Goal: Information Seeking & Learning: Learn about a topic

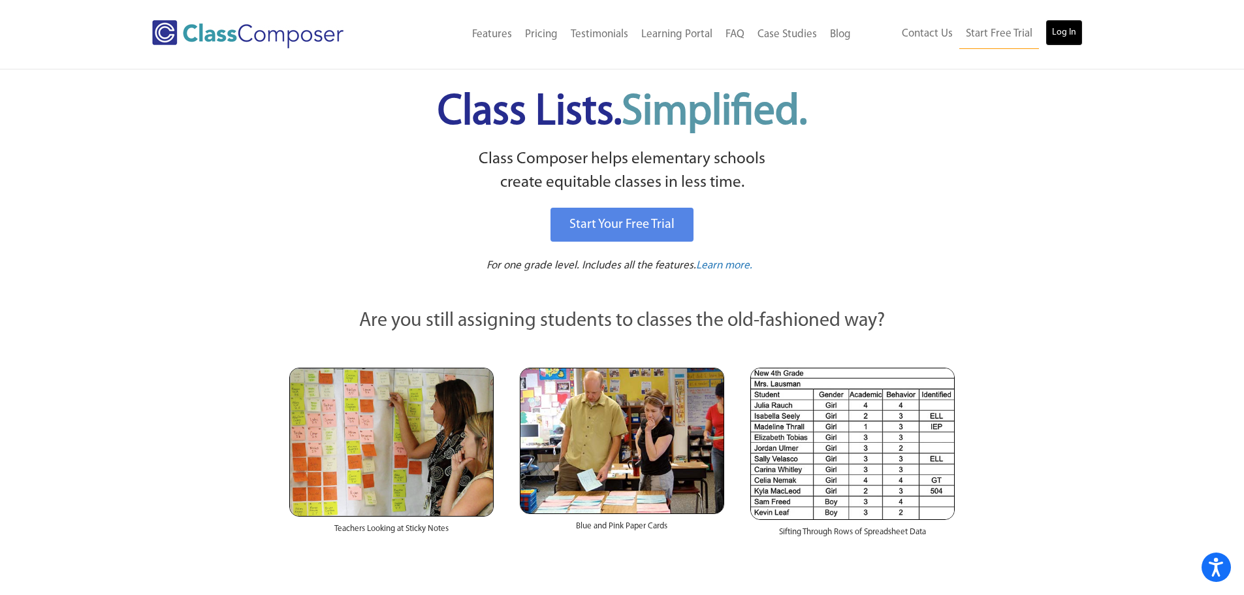
click at [1080, 29] on link "Log In" at bounding box center [1064, 33] width 37 height 26
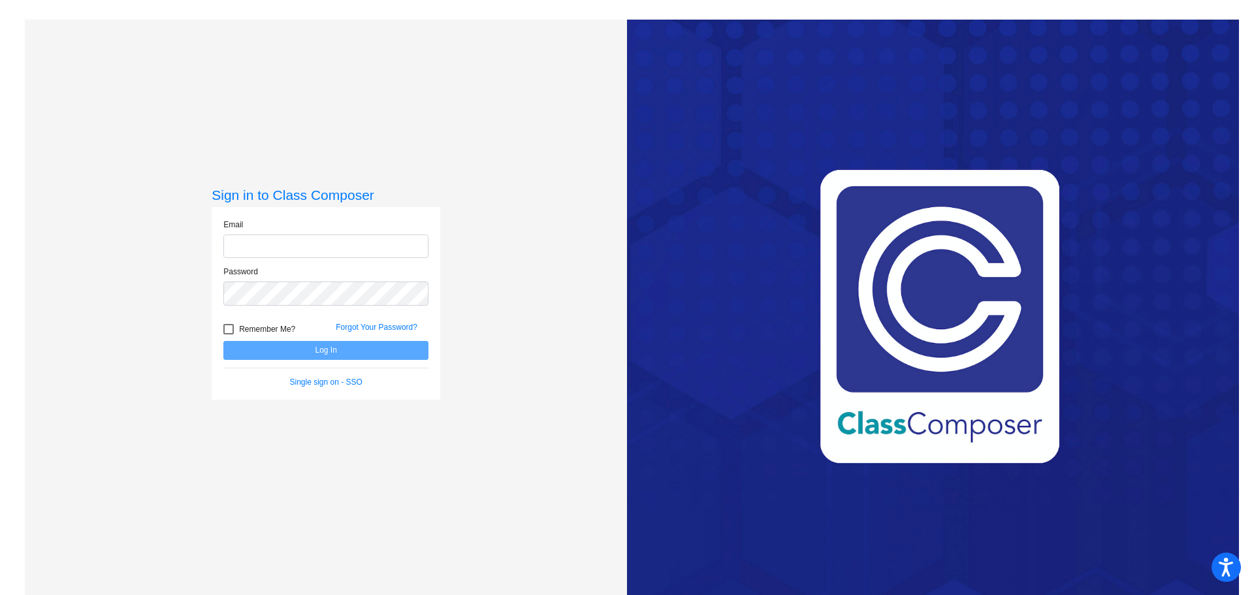
type input "[EMAIL_ADDRESS][DOMAIN_NAME]"
click at [313, 346] on button "Log In" at bounding box center [325, 350] width 205 height 19
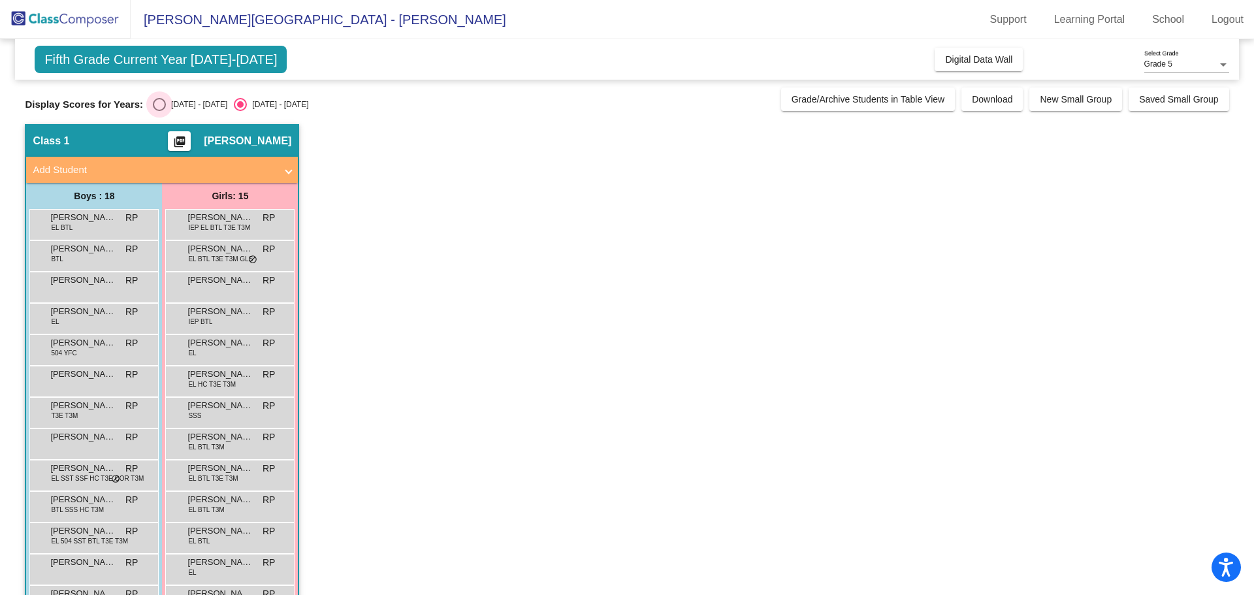
click at [153, 103] on div "Select an option" at bounding box center [159, 104] width 13 height 13
click at [159, 111] on input "[DATE] - [DATE]" at bounding box center [159, 111] width 1 height 1
radio input "true"
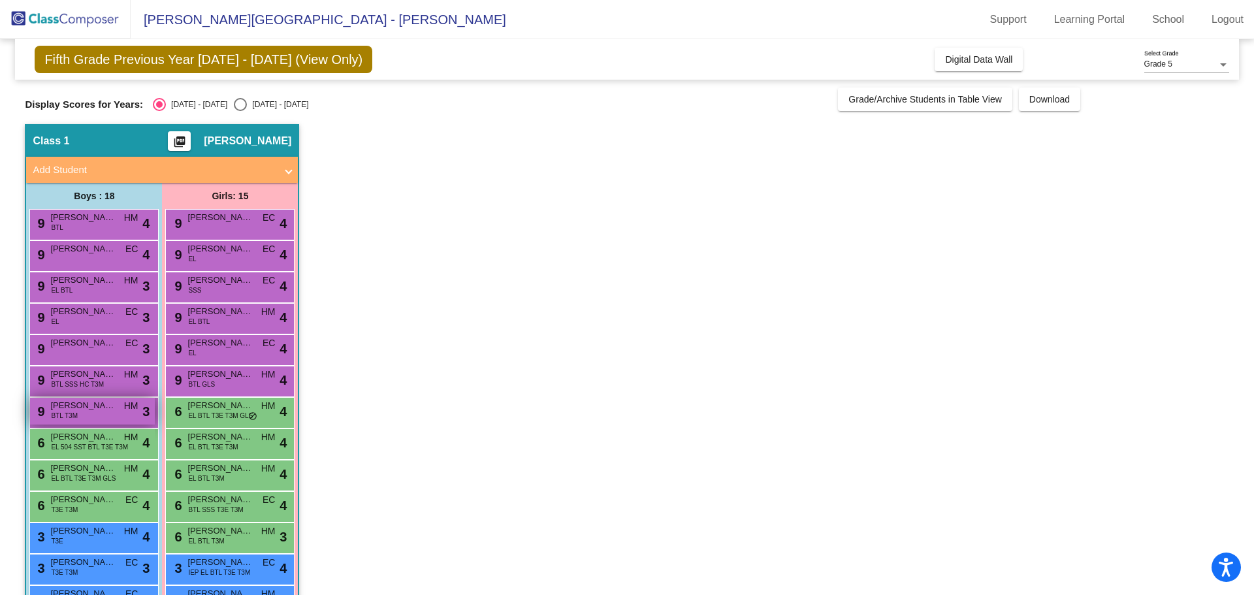
scroll to position [131, 0]
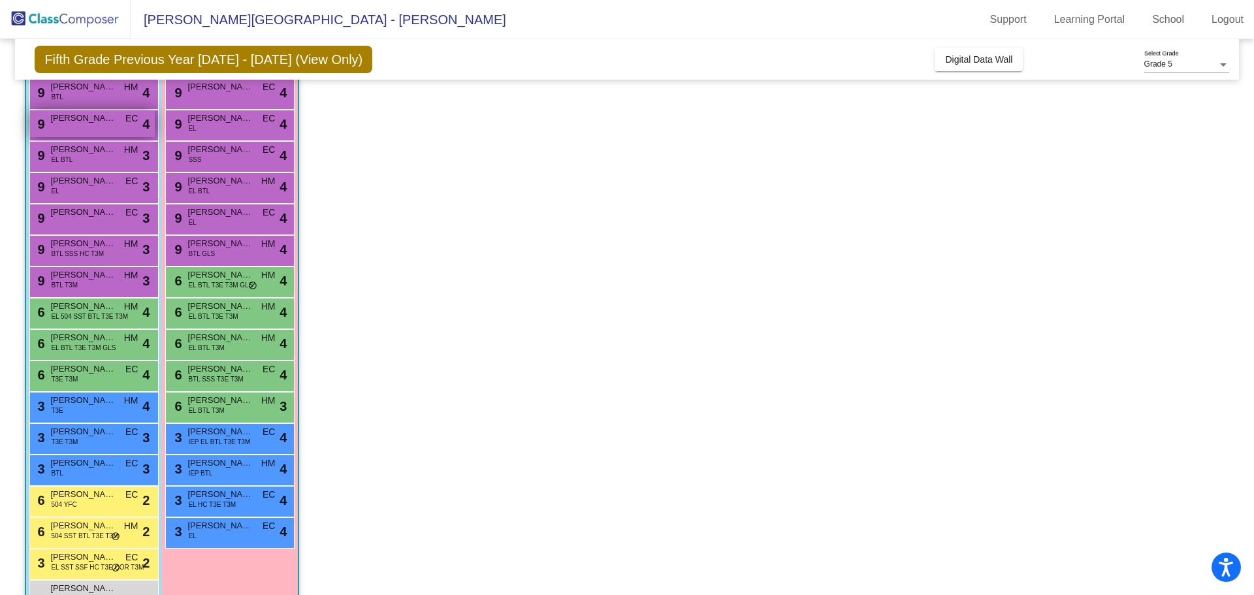
click at [74, 129] on div "9 [PERSON_NAME] [PERSON_NAME] lock do_not_disturb_alt 4" at bounding box center [92, 123] width 125 height 27
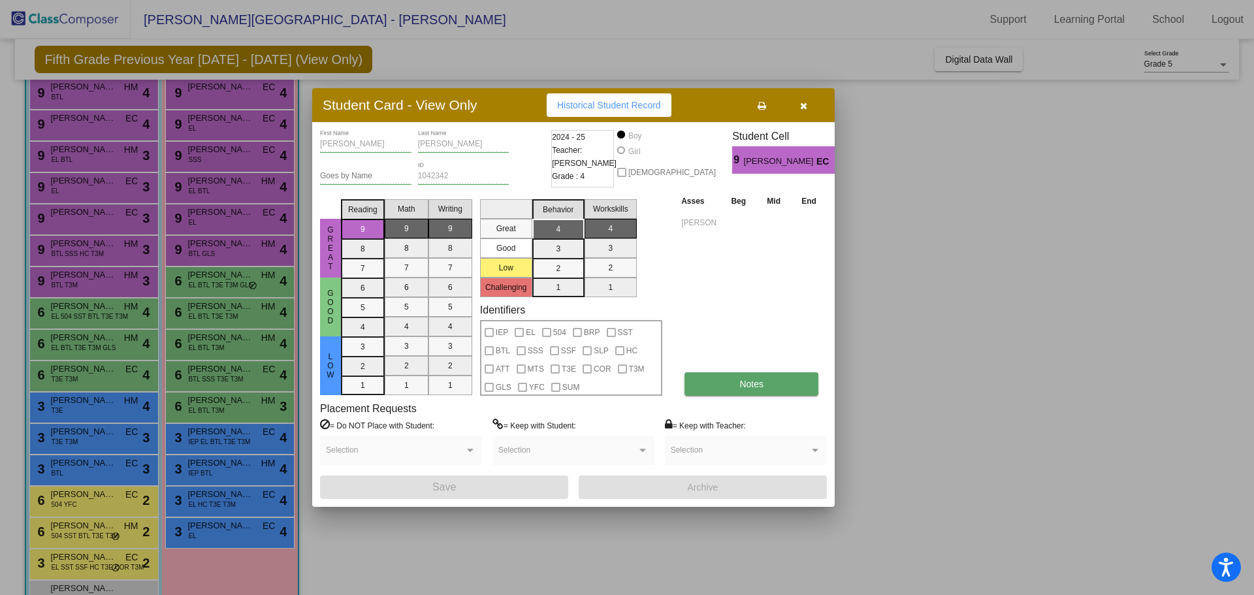
click at [736, 389] on button "Notes" at bounding box center [752, 384] width 134 height 24
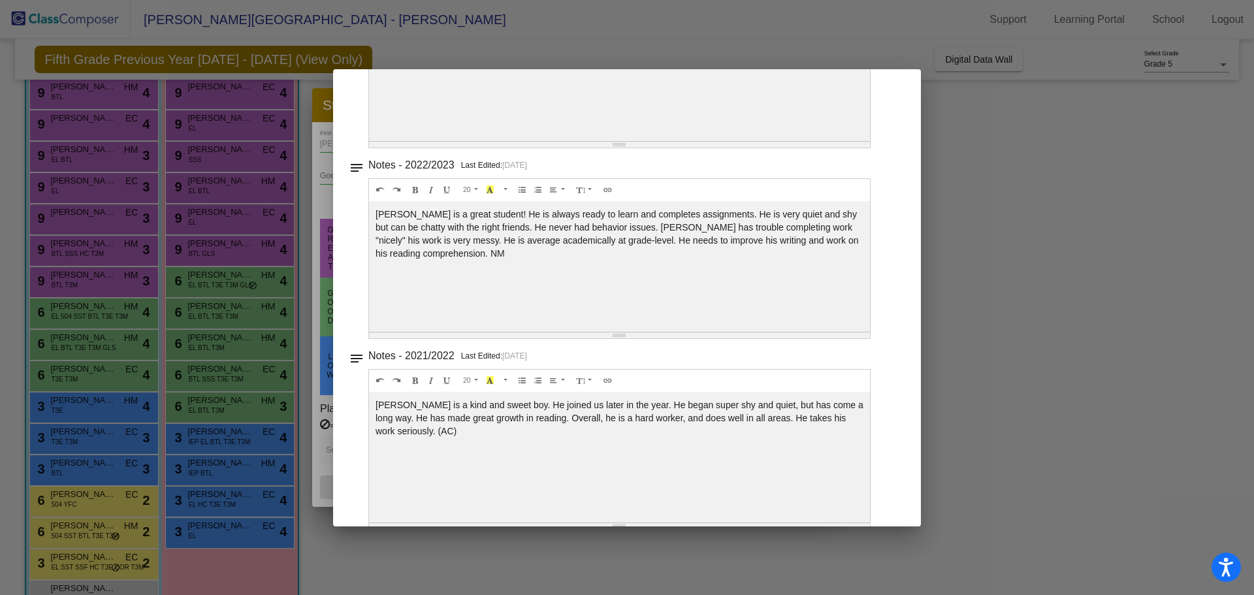
scroll to position [0, 0]
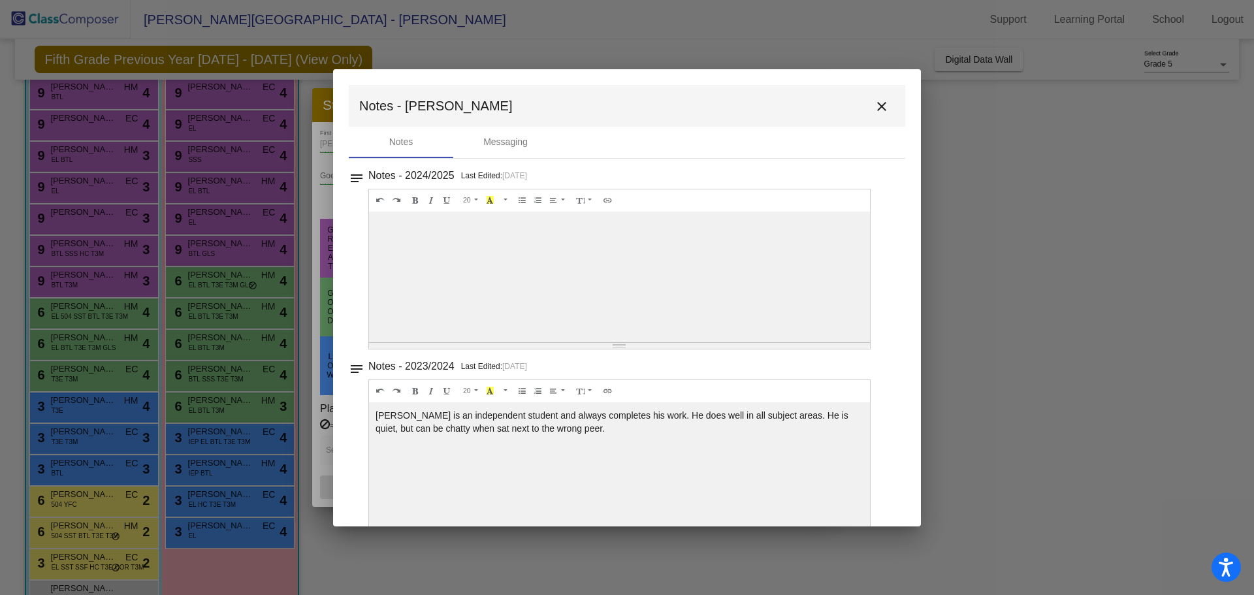
click at [879, 114] on mat-icon "close" at bounding box center [882, 107] width 16 height 16
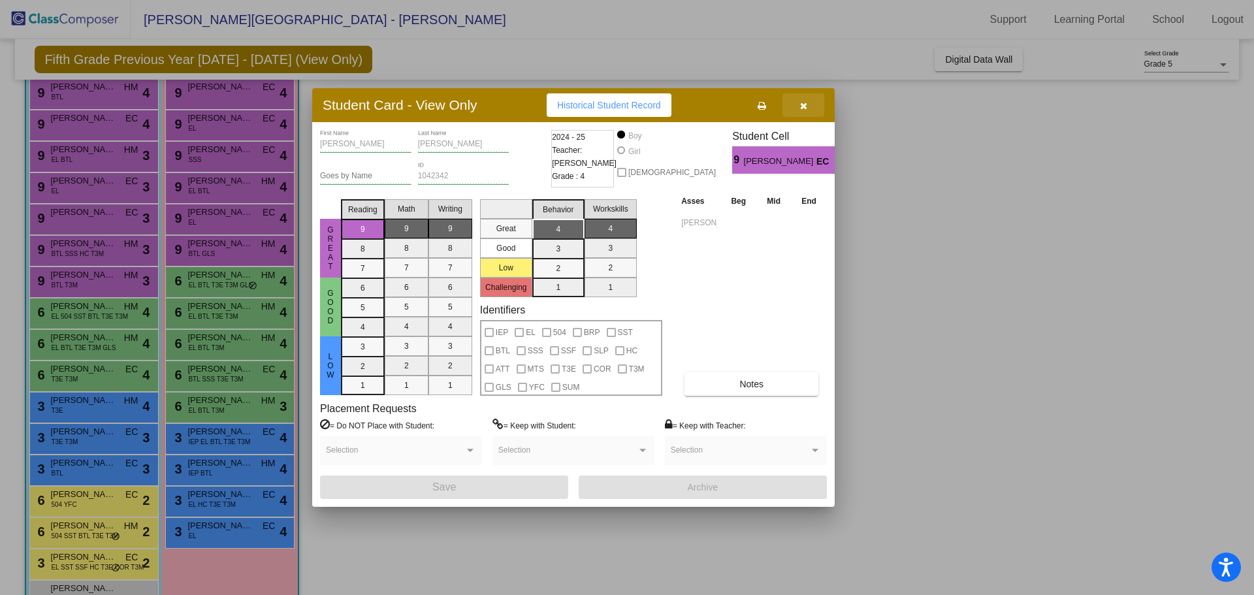
click at [801, 104] on icon "button" at bounding box center [803, 105] width 7 height 9
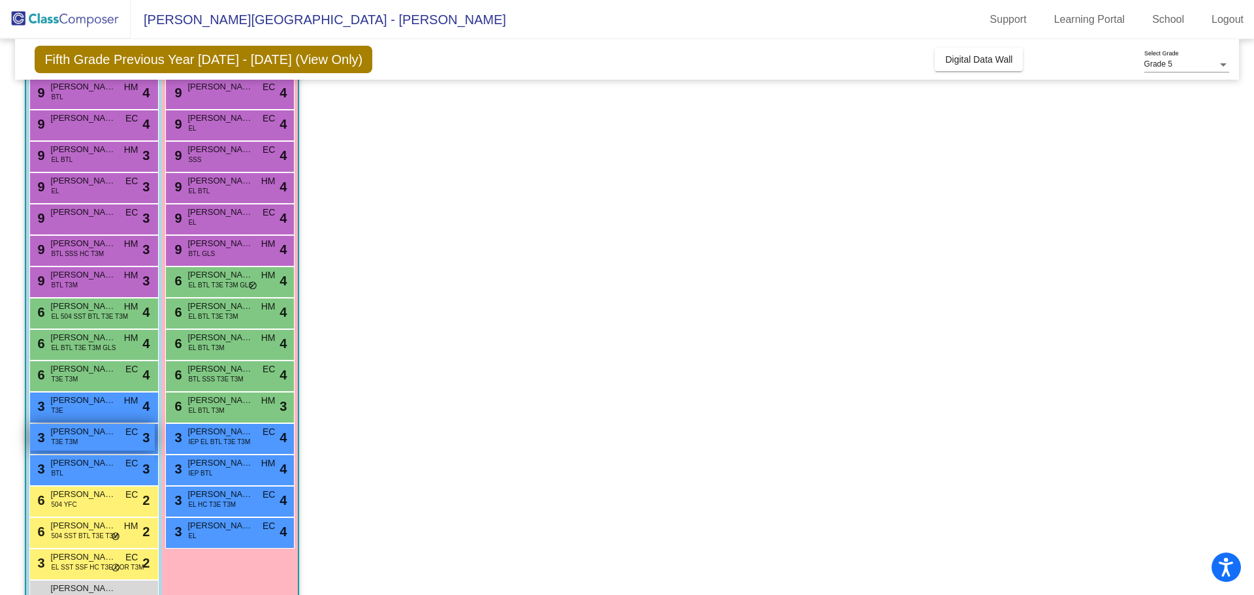
scroll to position [196, 0]
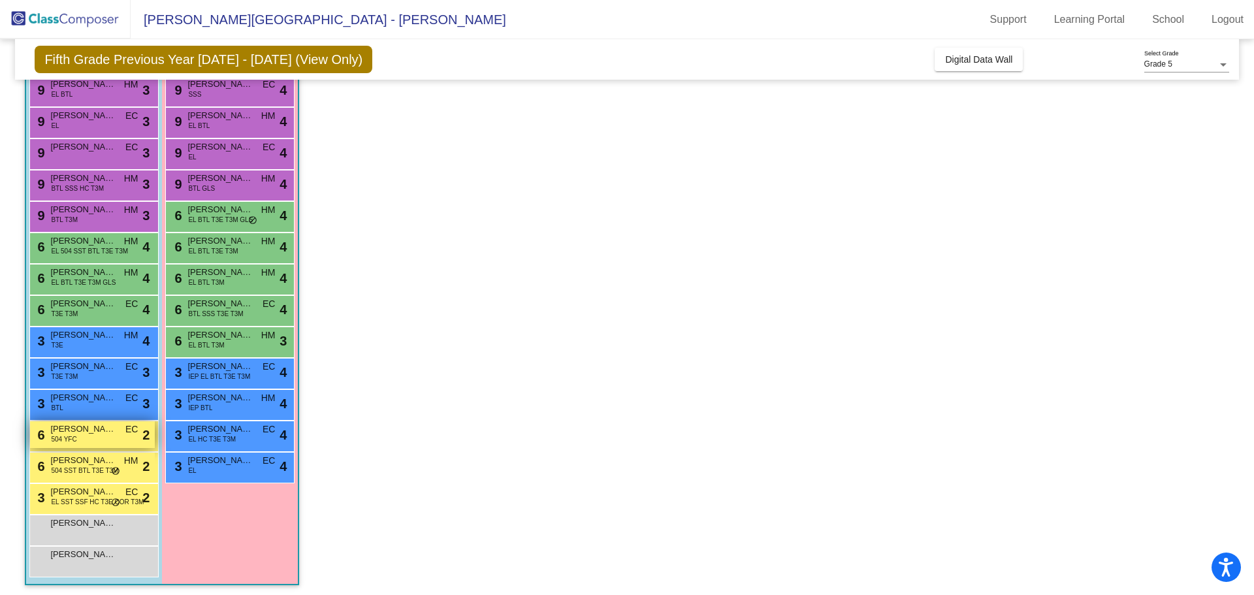
click at [63, 444] on span "504 YFC" at bounding box center [63, 439] width 25 height 10
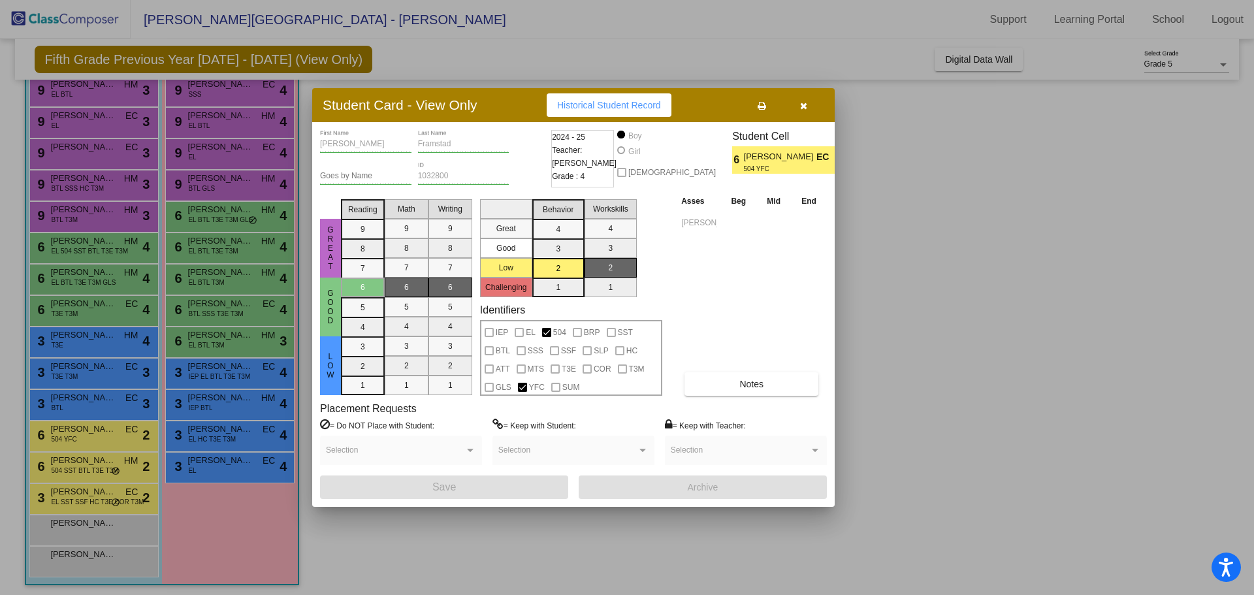
click at [736, 398] on div "[PERSON_NAME] First Name [PERSON_NAME] Last Name Goes by Name 1032800 ID 2024 -…" at bounding box center [573, 314] width 507 height 369
click at [731, 387] on button "Notes" at bounding box center [752, 384] width 134 height 24
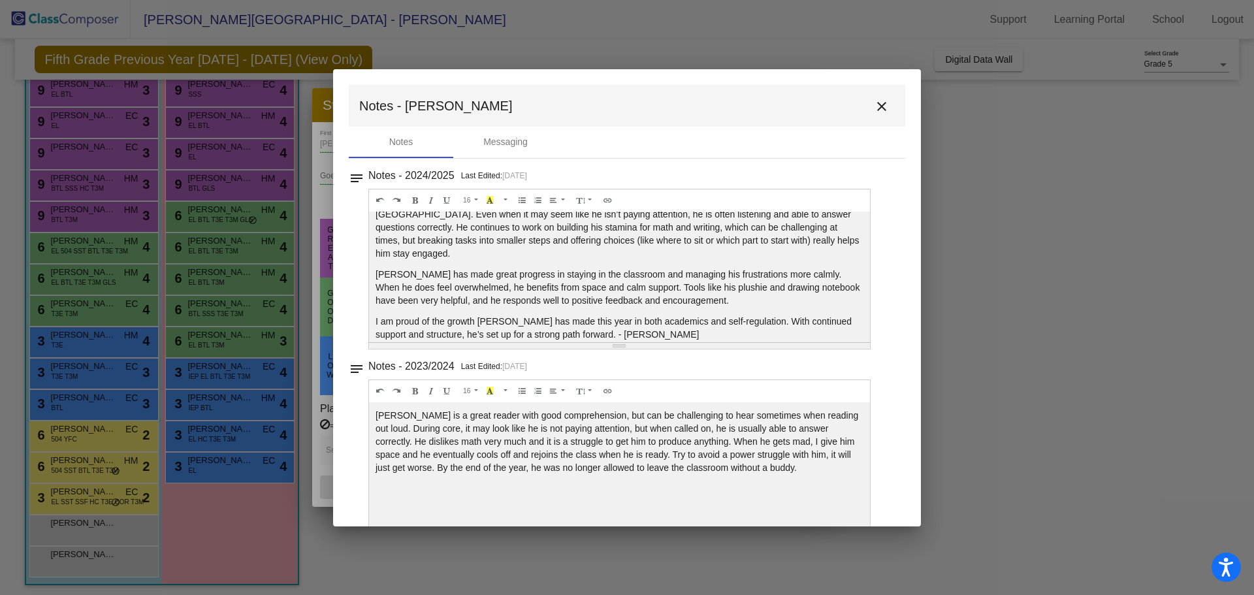
scroll to position [0, 0]
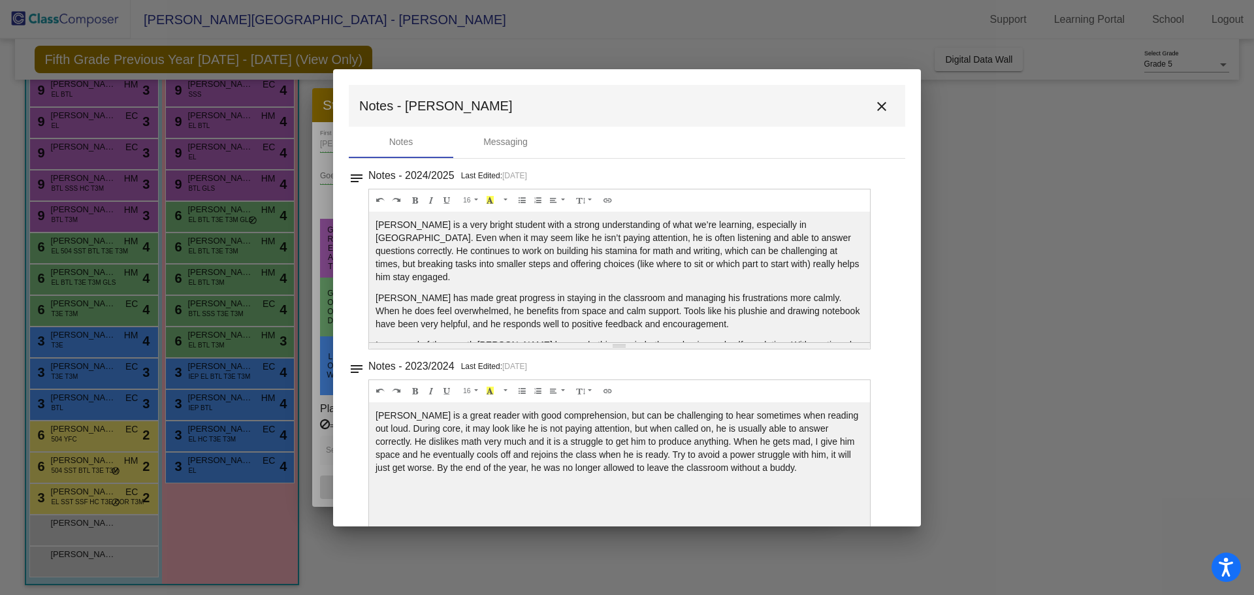
click at [874, 111] on mat-icon "close" at bounding box center [882, 107] width 16 height 16
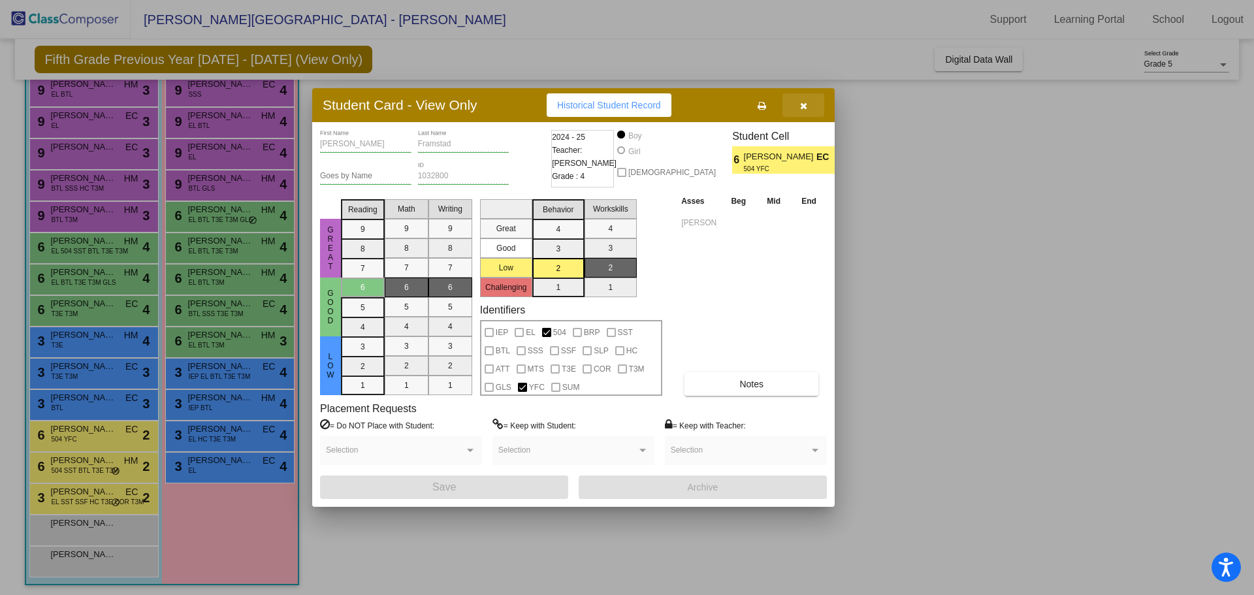
click at [803, 103] on icon "button" at bounding box center [803, 105] width 7 height 9
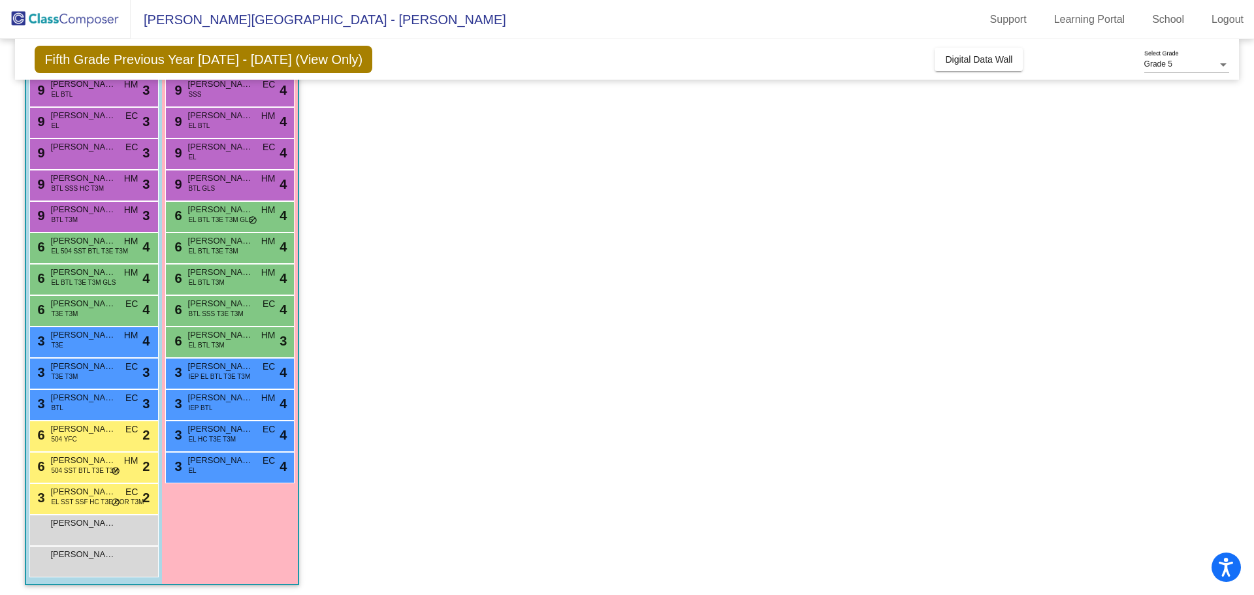
scroll to position [131, 0]
